Goal: Transaction & Acquisition: Obtain resource

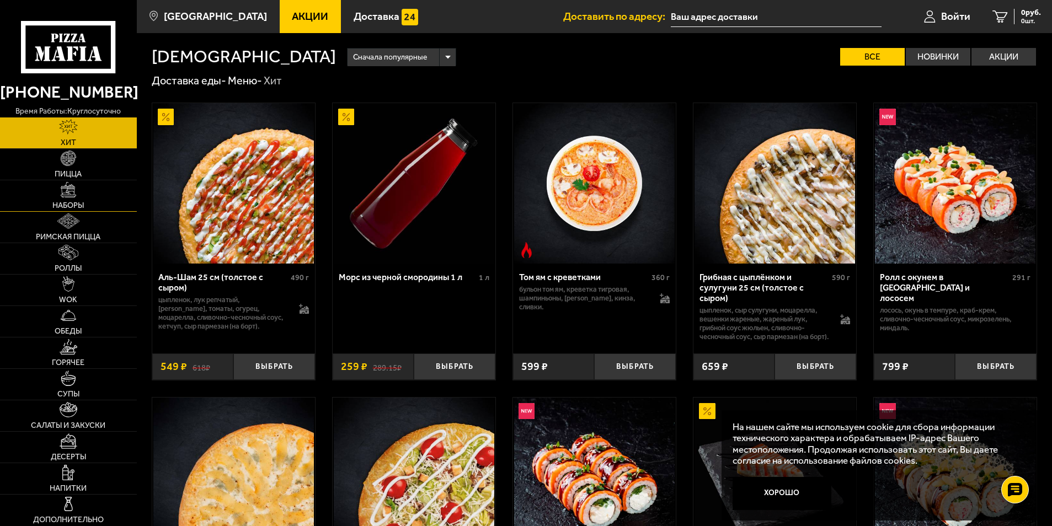
click at [76, 194] on img at bounding box center [68, 189] width 15 height 15
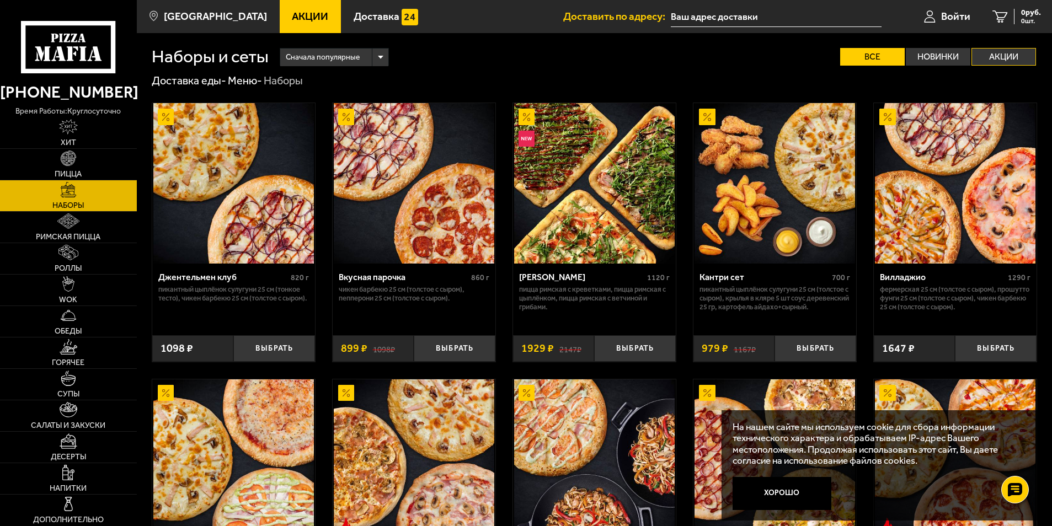
click at [1001, 55] on label "Акции" at bounding box center [1004, 57] width 65 height 18
click at [0, 0] on input "Акции" at bounding box center [0, 0] width 0 height 0
click at [996, 58] on label "Акции" at bounding box center [1004, 57] width 65 height 18
click at [0, 0] on input "Акции" at bounding box center [0, 0] width 0 height 0
click at [292, 18] on span "Акции" at bounding box center [310, 16] width 36 height 10
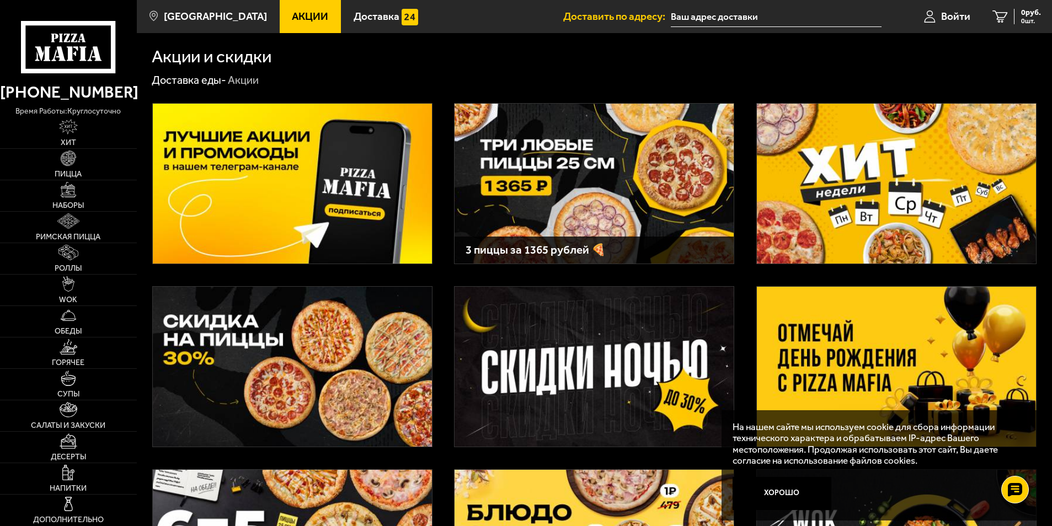
click at [313, 161] on img at bounding box center [292, 184] width 279 height 160
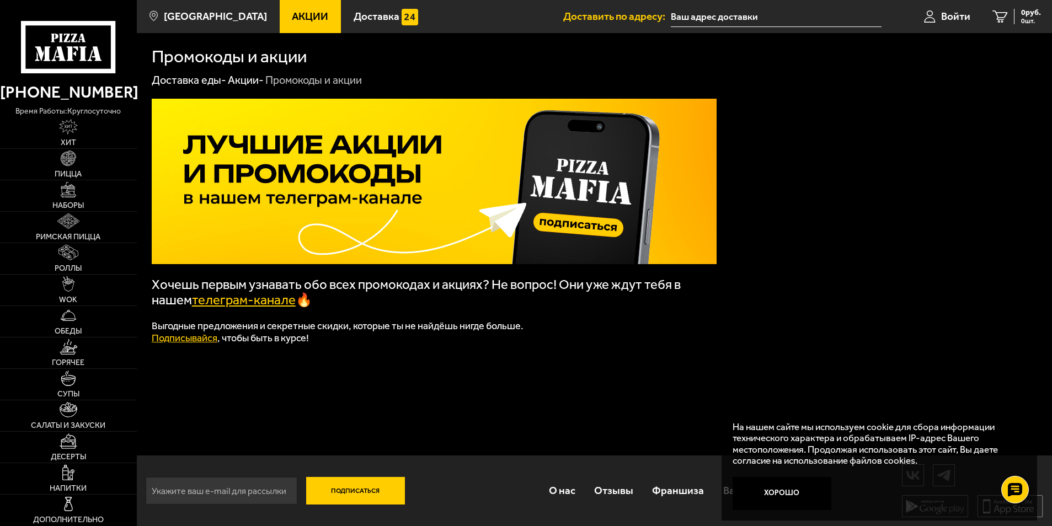
scroll to position [1, 0]
